Goal: Transaction & Acquisition: Obtain resource

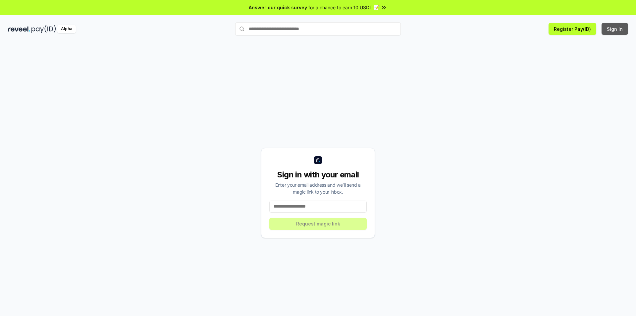
click at [610, 28] on button "Sign In" at bounding box center [615, 29] width 27 height 12
click at [260, 28] on input "text" at bounding box center [318, 28] width 166 height 13
click at [310, 202] on input at bounding box center [317, 206] width 97 height 12
paste input "**********"
drag, startPoint x: 291, startPoint y: 209, endPoint x: 262, endPoint y: 209, distance: 28.8
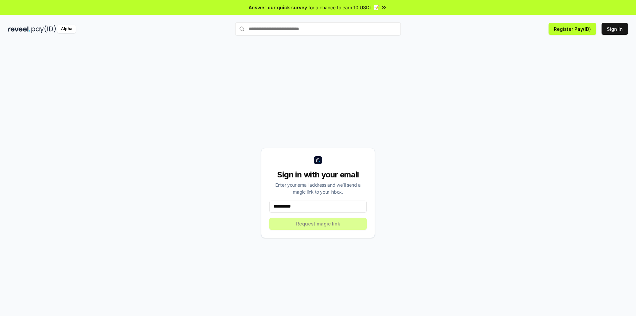
click at [262, 209] on div "**********" at bounding box center [318, 193] width 114 height 90
type input "*"
type input "**********"
click at [314, 225] on button "Request magic link" at bounding box center [317, 224] width 97 height 12
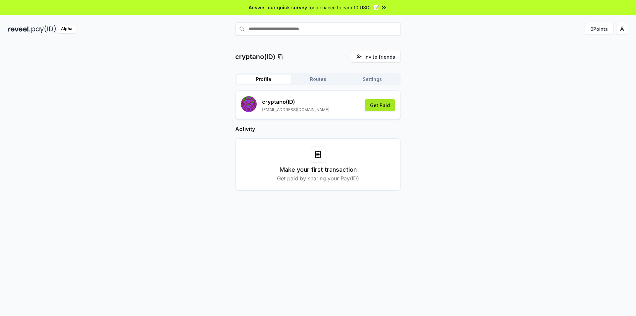
click at [373, 104] on button "Get Paid" at bounding box center [380, 105] width 30 height 12
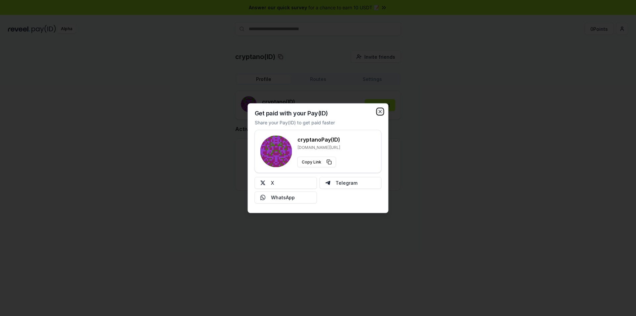
click at [382, 110] on icon "button" at bounding box center [380, 111] width 5 height 5
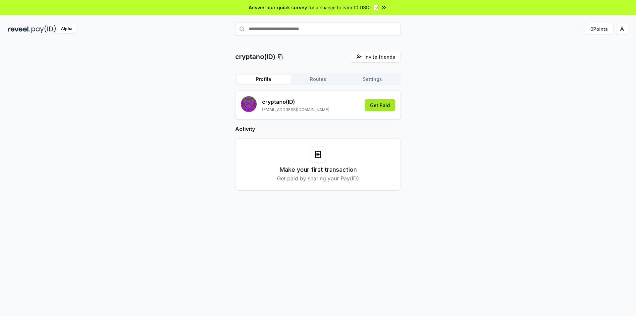
click at [371, 106] on button "Get Paid" at bounding box center [380, 105] width 30 height 12
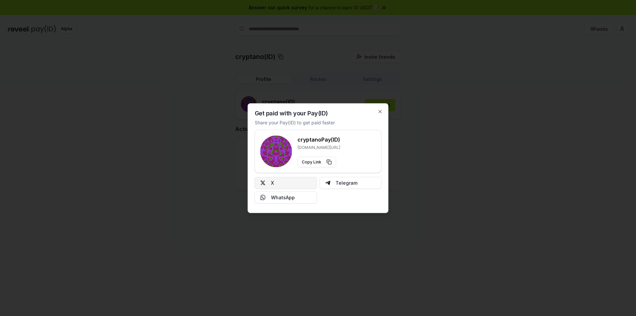
click at [273, 181] on button "X" at bounding box center [286, 183] width 62 height 12
click at [380, 113] on icon "button" at bounding box center [380, 111] width 5 height 5
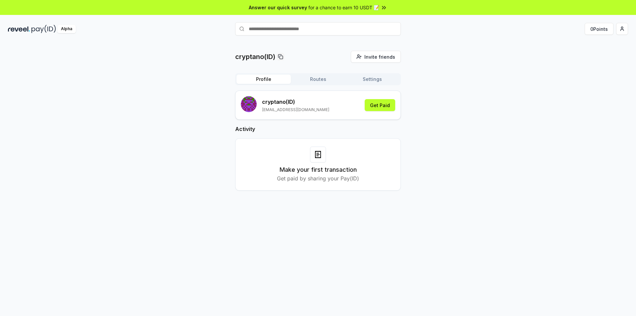
click at [284, 33] on input "text" at bounding box center [318, 28] width 166 height 13
paste input "**********"
type input "**********"
click at [417, 170] on div "cryptano(ID) Invite friends Invite Profile Routes Settings cryptano (ID) rolex.…" at bounding box center [318, 126] width 620 height 150
click at [375, 105] on button "Get Paid" at bounding box center [380, 105] width 30 height 12
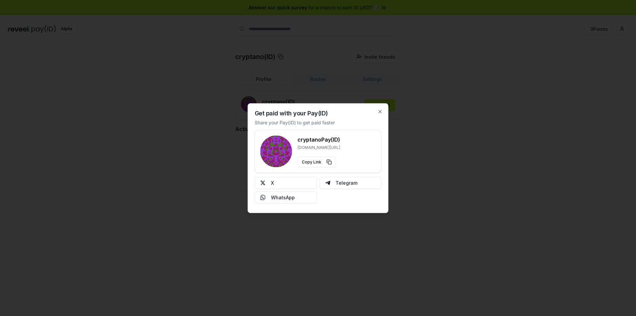
click at [324, 124] on p "Share your Pay(ID) to get paid faster" at bounding box center [295, 122] width 80 height 7
click at [324, 122] on p "Share your Pay(ID) to get paid faster" at bounding box center [295, 122] width 80 height 7
click at [283, 147] on rect at bounding box center [283, 147] width 1 height 1
click at [379, 115] on div "Get paid with your Pay(ID) Share your Pay(ID) to get paid faster cryptano Pay(I…" at bounding box center [318, 158] width 141 height 110
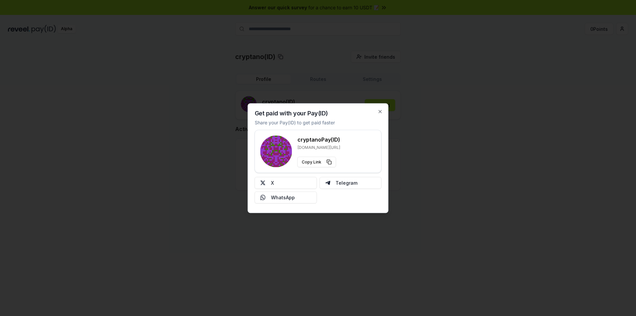
click at [379, 114] on div "Get paid with your Pay(ID) Share your Pay(ID) to get paid faster cryptano Pay(I…" at bounding box center [318, 158] width 141 height 110
click at [379, 112] on icon "button" at bounding box center [380, 111] width 3 height 3
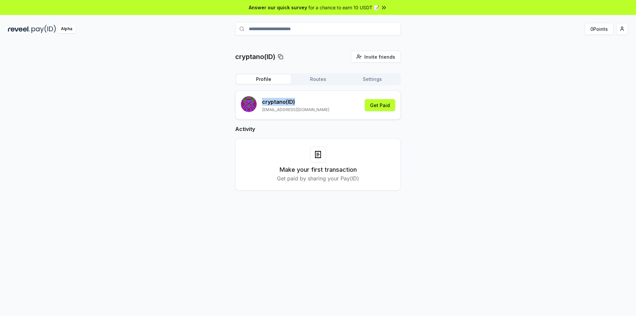
drag, startPoint x: 277, startPoint y: 102, endPoint x: 259, endPoint y: 103, distance: 18.2
click at [259, 103] on div "cryptano (ID) rolex.crypto@gmail.com" at bounding box center [285, 105] width 88 height 18
copy p "cryptano (ID)"
click at [475, 107] on div "cryptano(ID) Invite friends Invite Profile Routes Settings cryptano (ID) rolex.…" at bounding box center [318, 126] width 620 height 150
click at [319, 30] on input "**********" at bounding box center [318, 28] width 166 height 13
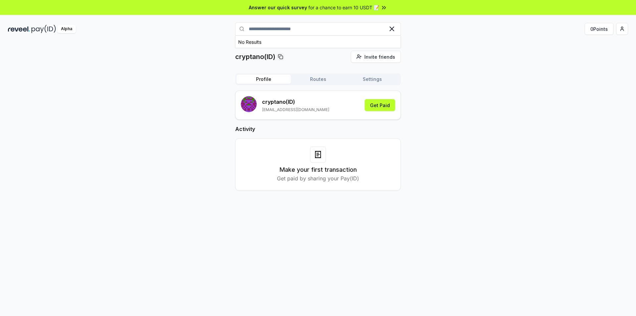
click at [391, 28] on icon at bounding box center [392, 29] width 4 height 4
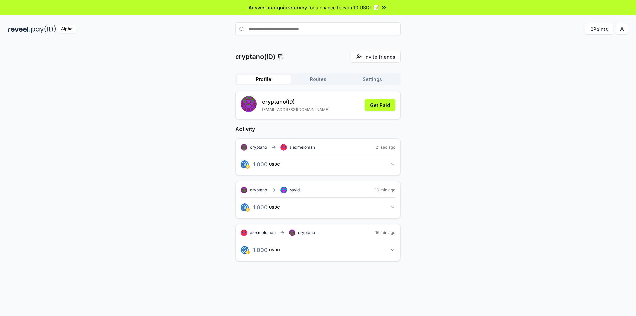
click at [393, 209] on icon "button" at bounding box center [392, 206] width 5 height 5
click at [316, 237] on link "View transaction" at bounding box center [322, 236] width 26 height 4
click at [273, 29] on input "text" at bounding box center [318, 28] width 166 height 13
drag, startPoint x: 274, startPoint y: 190, endPoint x: 250, endPoint y: 191, distance: 23.6
click at [250, 191] on span "alexmeloman" at bounding box center [263, 189] width 26 height 5
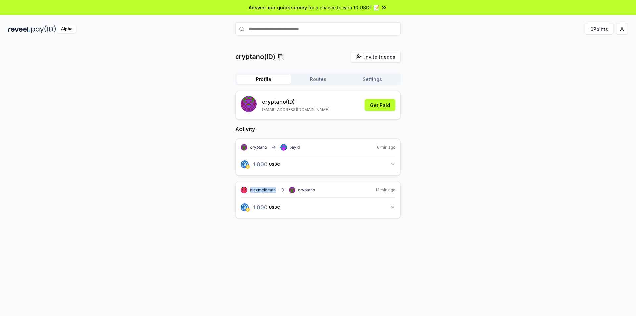
copy span "alexmeloman"
click at [266, 29] on input "text" at bounding box center [318, 28] width 166 height 13
paste input "**********"
type input "**********"
click at [391, 42] on span "Pay" at bounding box center [391, 42] width 13 height 10
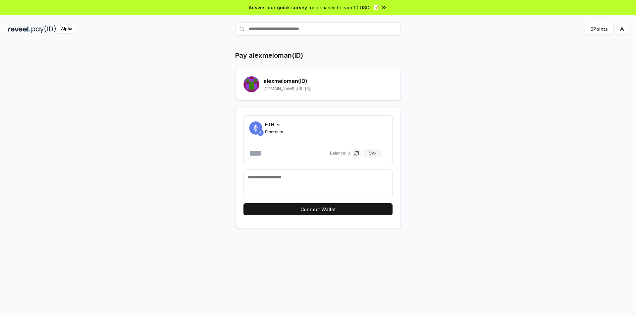
click at [280, 127] on icon at bounding box center [278, 124] width 5 height 5
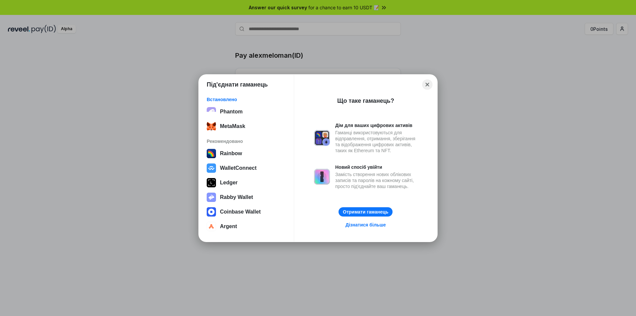
click at [425, 84] on button "Close" at bounding box center [427, 84] width 10 height 10
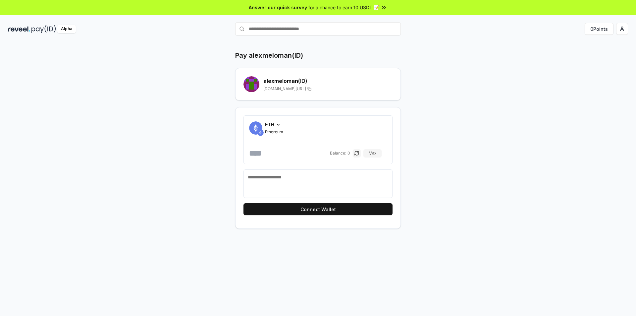
click at [275, 125] on div "ETH" at bounding box center [274, 124] width 18 height 7
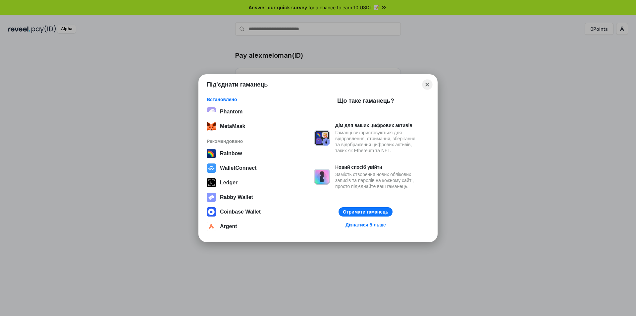
click at [427, 84] on button "Close" at bounding box center [427, 84] width 10 height 10
